Goal: Navigation & Orientation: Find specific page/section

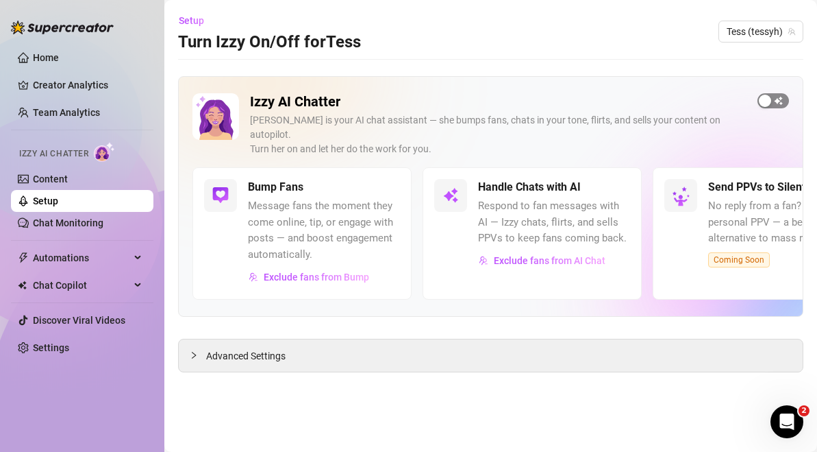
click at [784, 98] on span "button" at bounding box center [774, 100] width 32 height 15
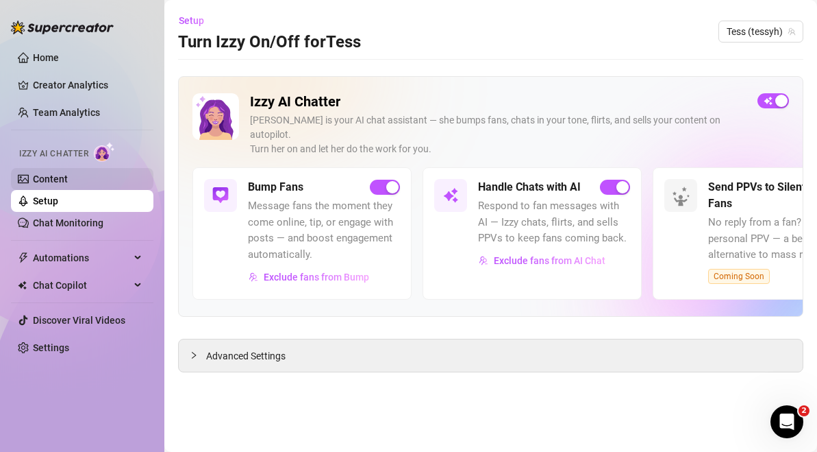
click at [68, 184] on link "Content" at bounding box center [50, 178] width 35 height 11
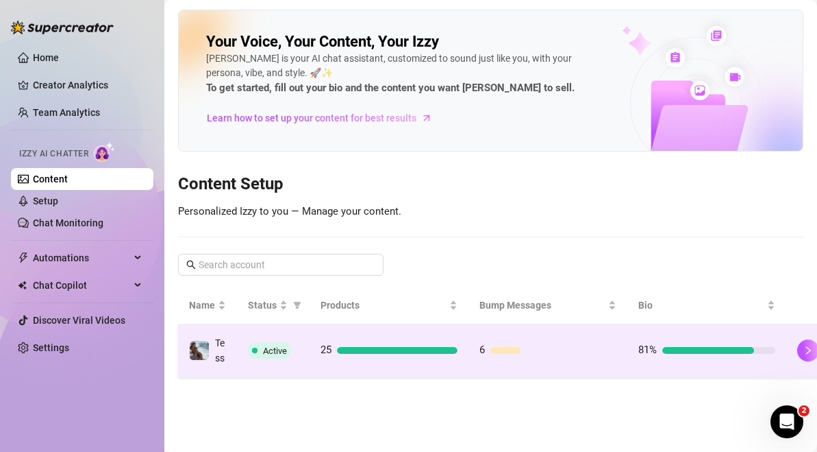
click at [381, 337] on td "25" at bounding box center [389, 350] width 159 height 53
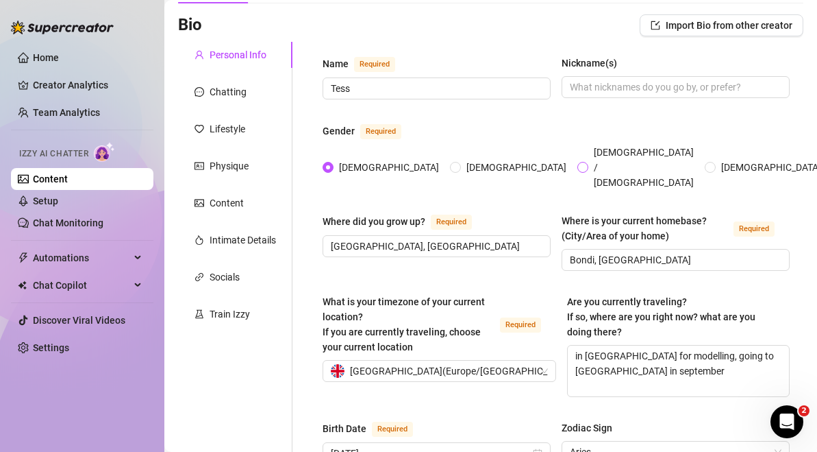
scroll to position [73, 0]
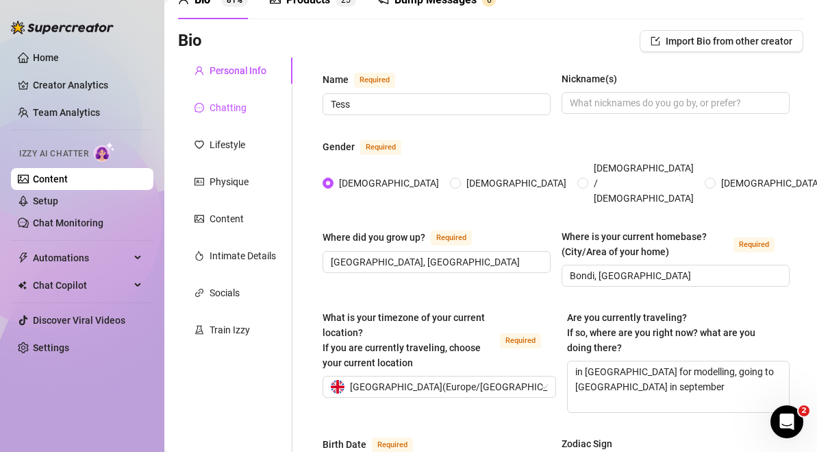
click at [240, 105] on div "Chatting" at bounding box center [228, 107] width 37 height 15
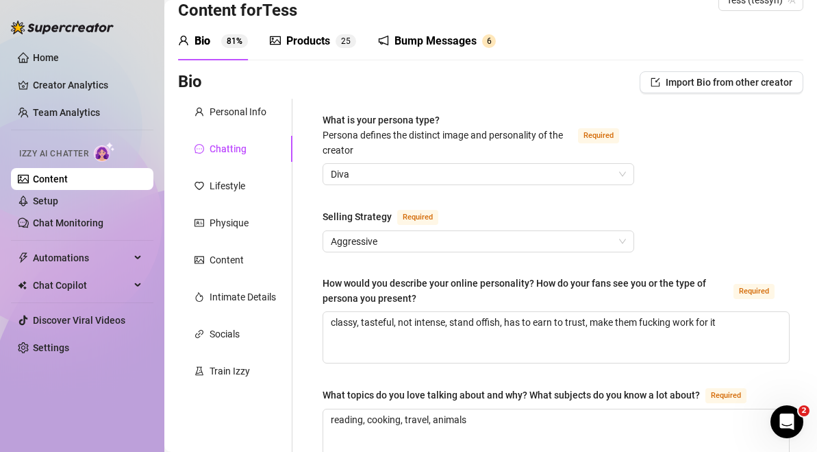
scroll to position [0, 0]
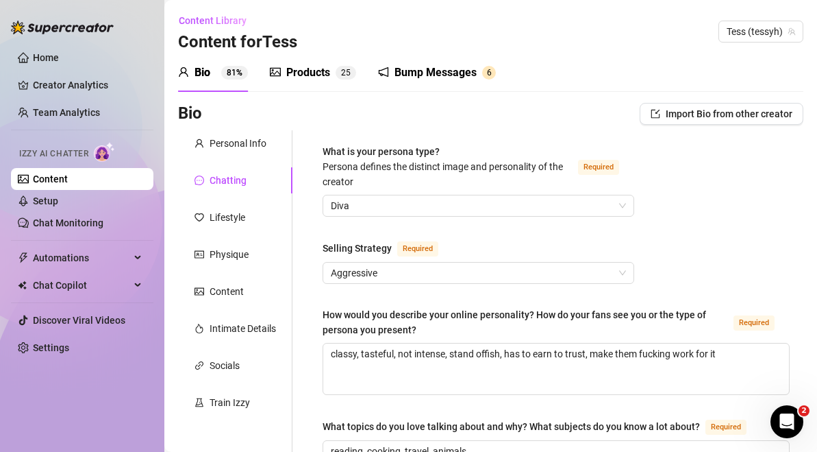
click at [338, 83] on div "Products 2 5" at bounding box center [313, 72] width 86 height 38
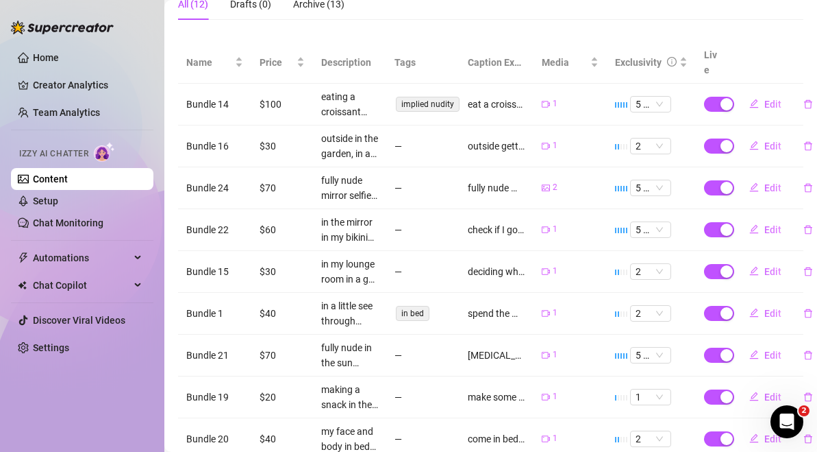
scroll to position [376, 0]
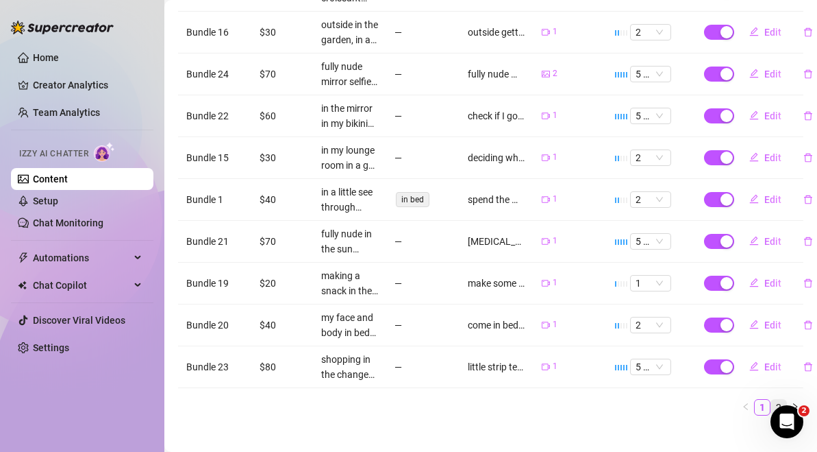
click at [782, 399] on link "2" at bounding box center [779, 406] width 15 height 15
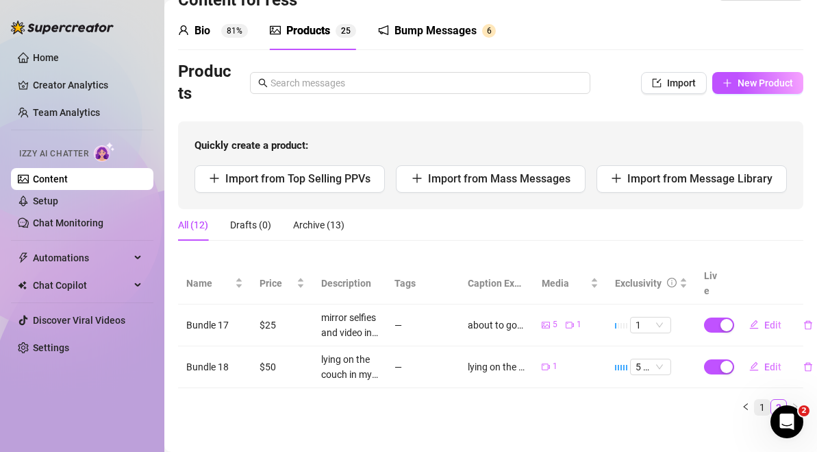
click at [760, 399] on link "1" at bounding box center [762, 406] width 15 height 15
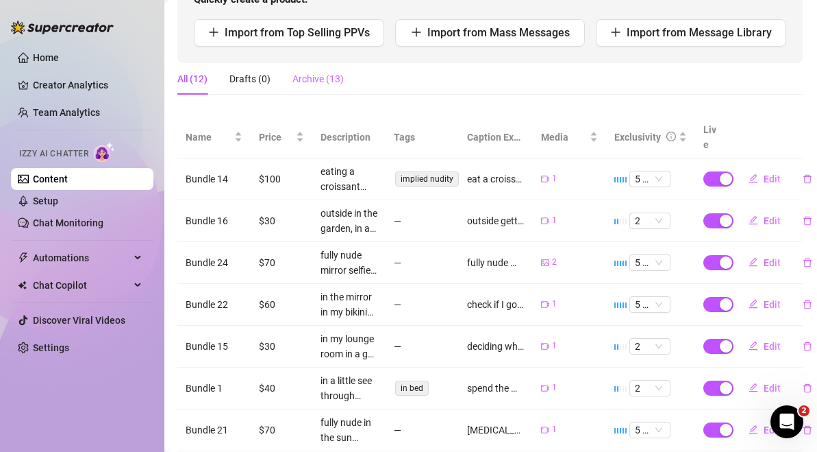
scroll to position [167, 1]
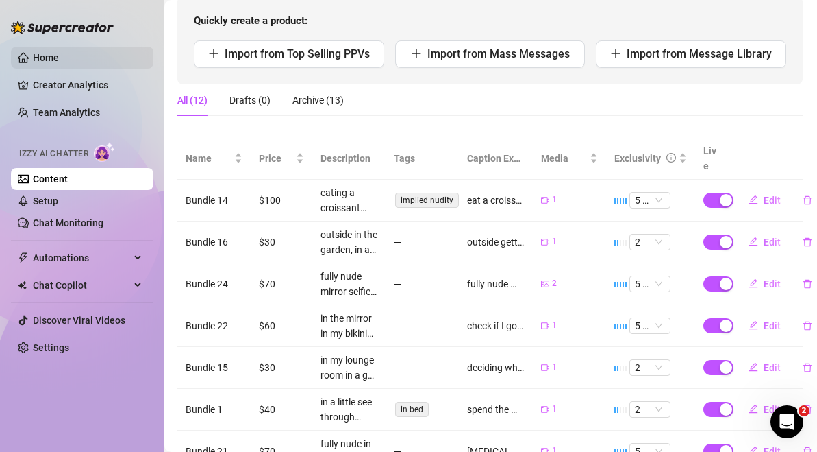
click at [59, 52] on link "Home" at bounding box center [46, 57] width 26 height 11
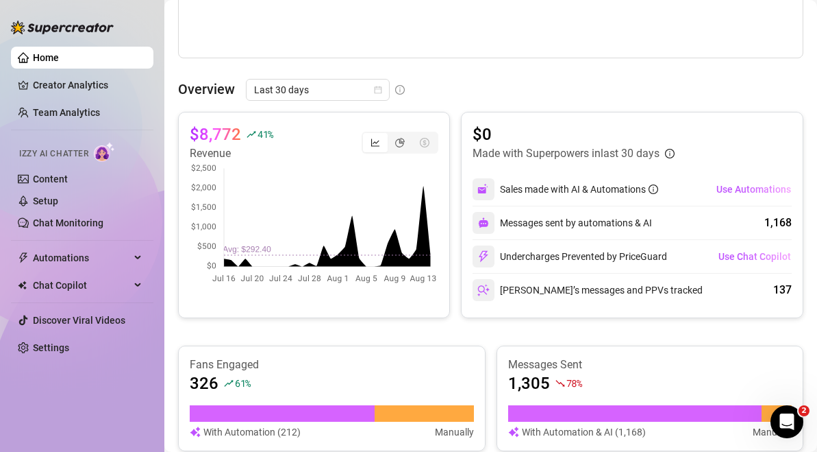
scroll to position [555, 0]
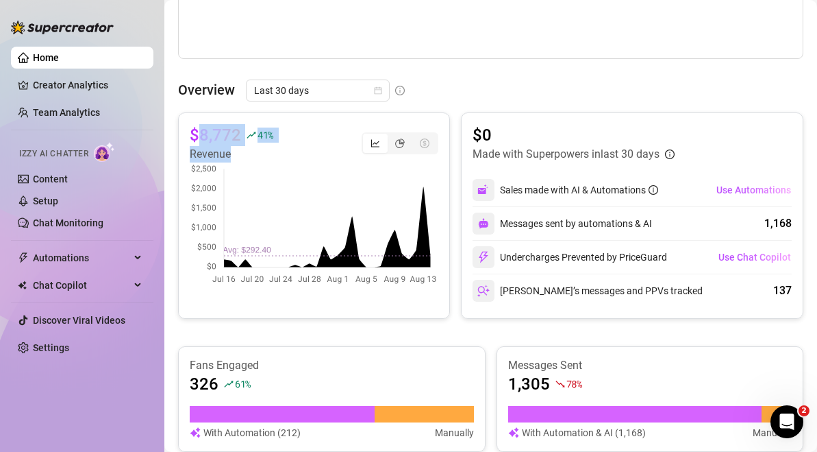
drag, startPoint x: 199, startPoint y: 128, endPoint x: 284, endPoint y: 156, distance: 89.5
click at [284, 156] on div "$8,772 41 % Revenue" at bounding box center [314, 143] width 249 height 38
click at [54, 353] on link "Settings" at bounding box center [51, 347] width 36 height 11
